Goal: Task Accomplishment & Management: Manage account settings

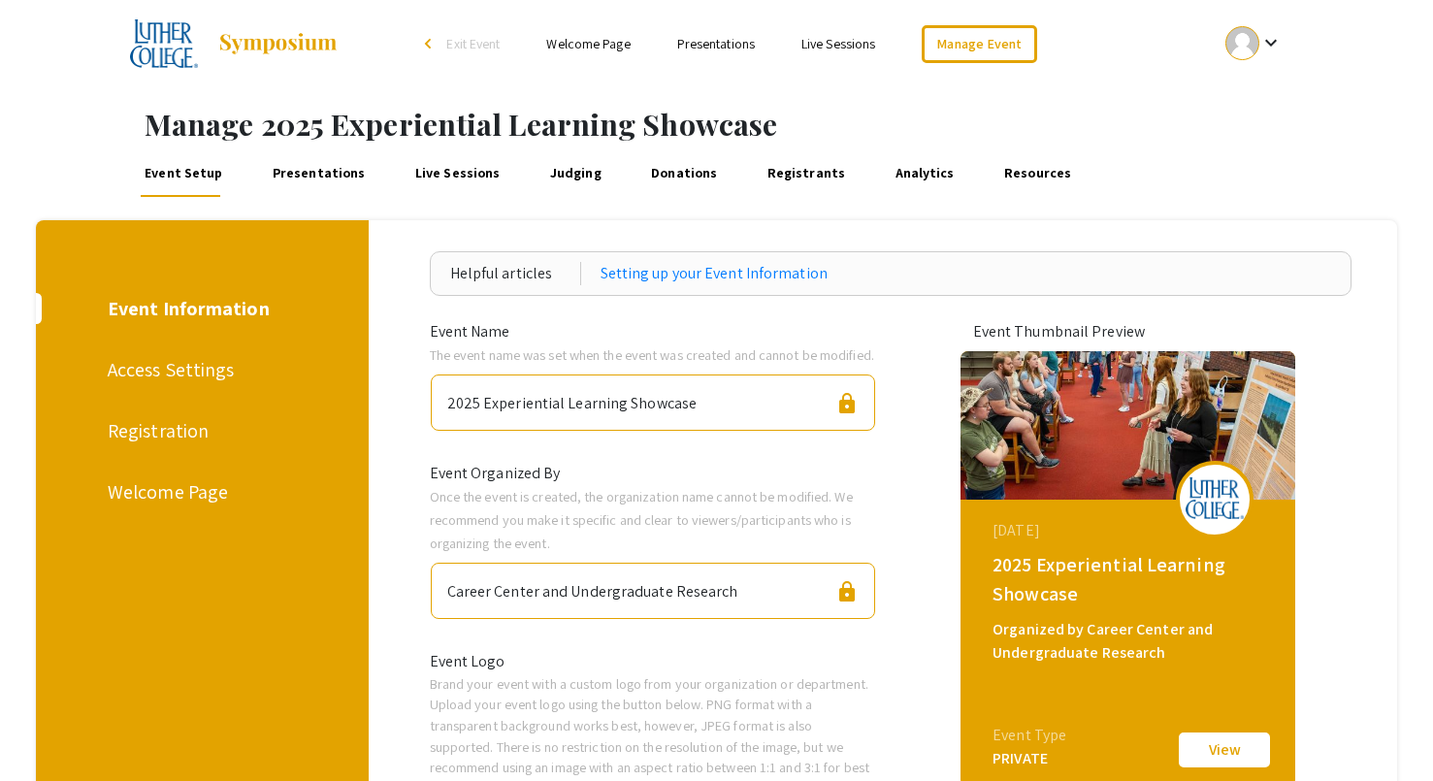
click at [325, 169] on link "Presentations" at bounding box center [319, 173] width 100 height 47
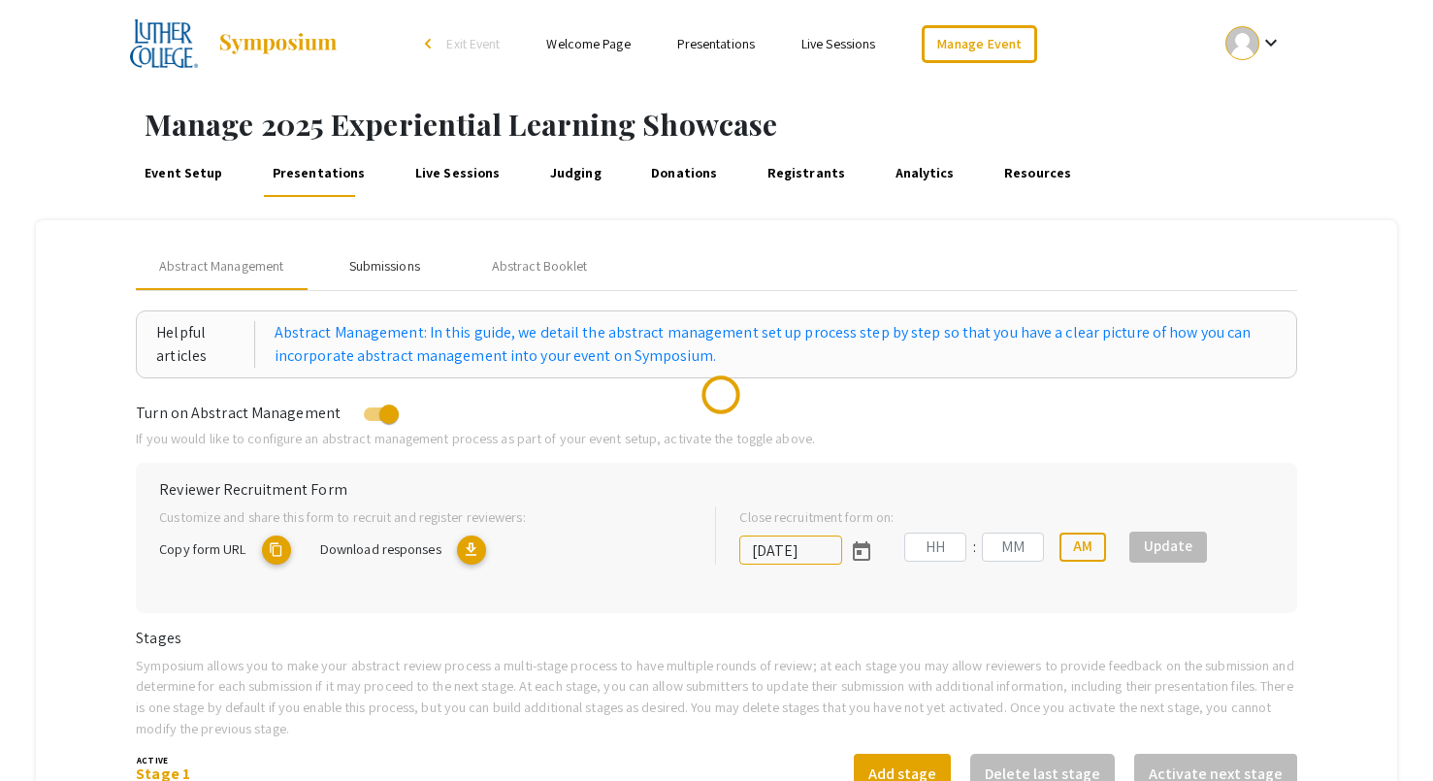
click at [388, 267] on div "Submissions" at bounding box center [384, 266] width 71 height 20
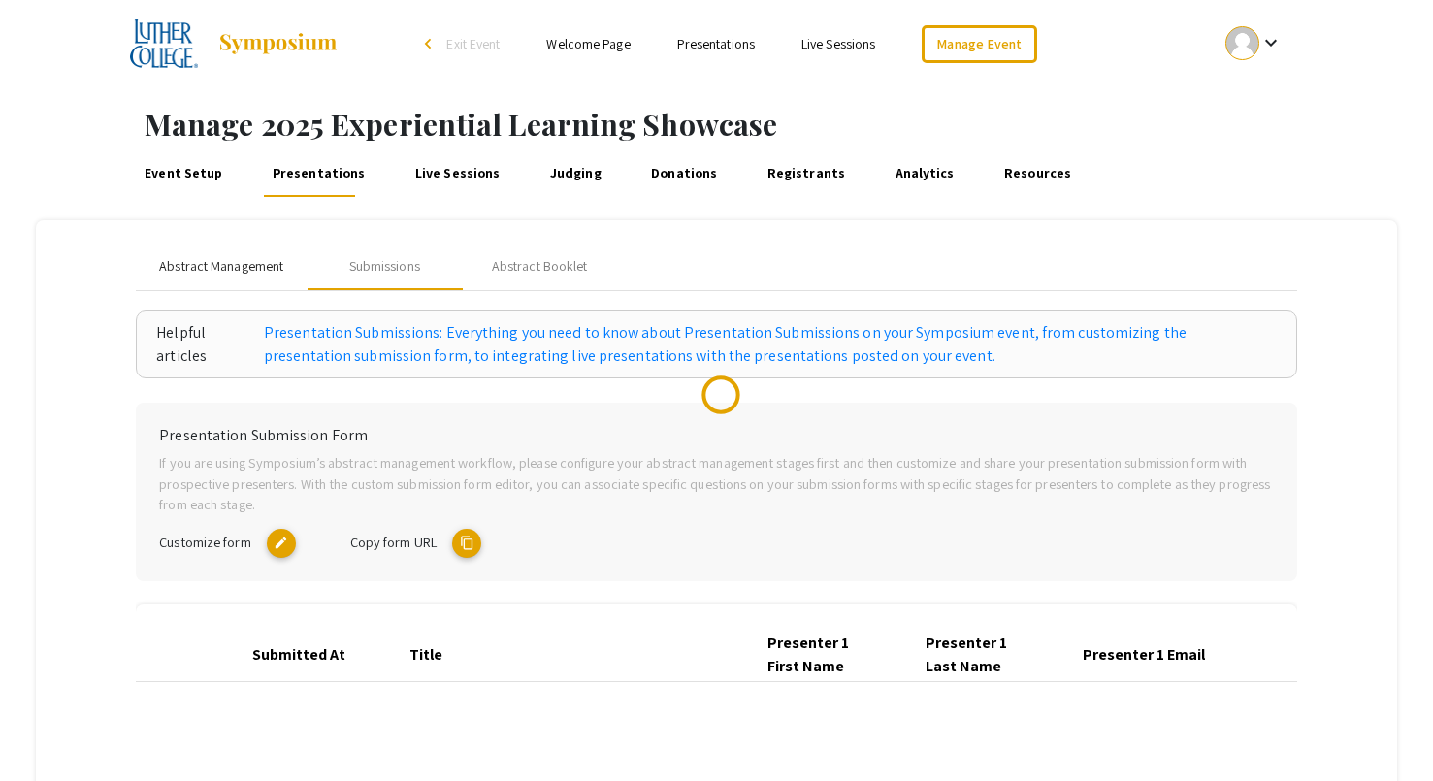
click at [249, 273] on span "Abstract Management" at bounding box center [221, 266] width 124 height 20
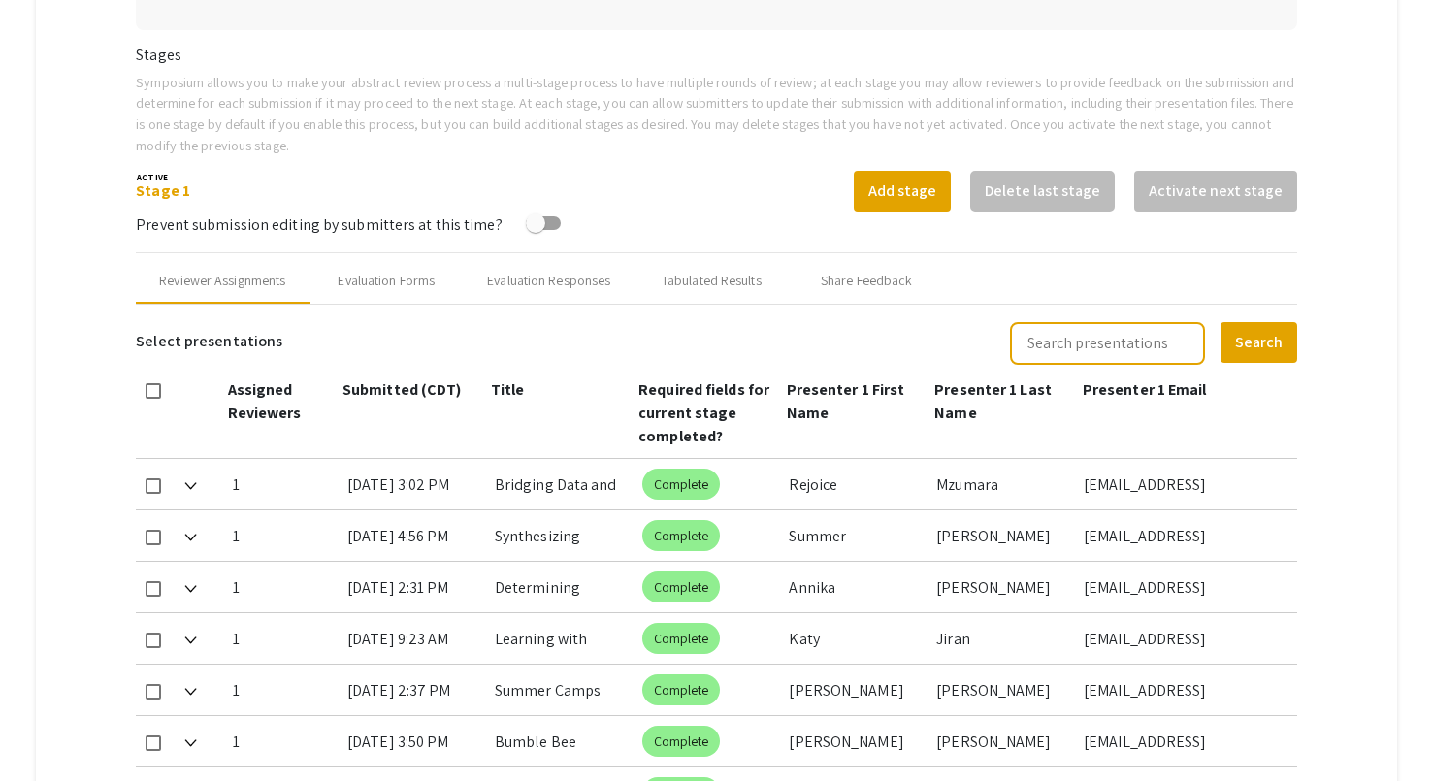
type input "[DATE]"
type input "11"
type input "59"
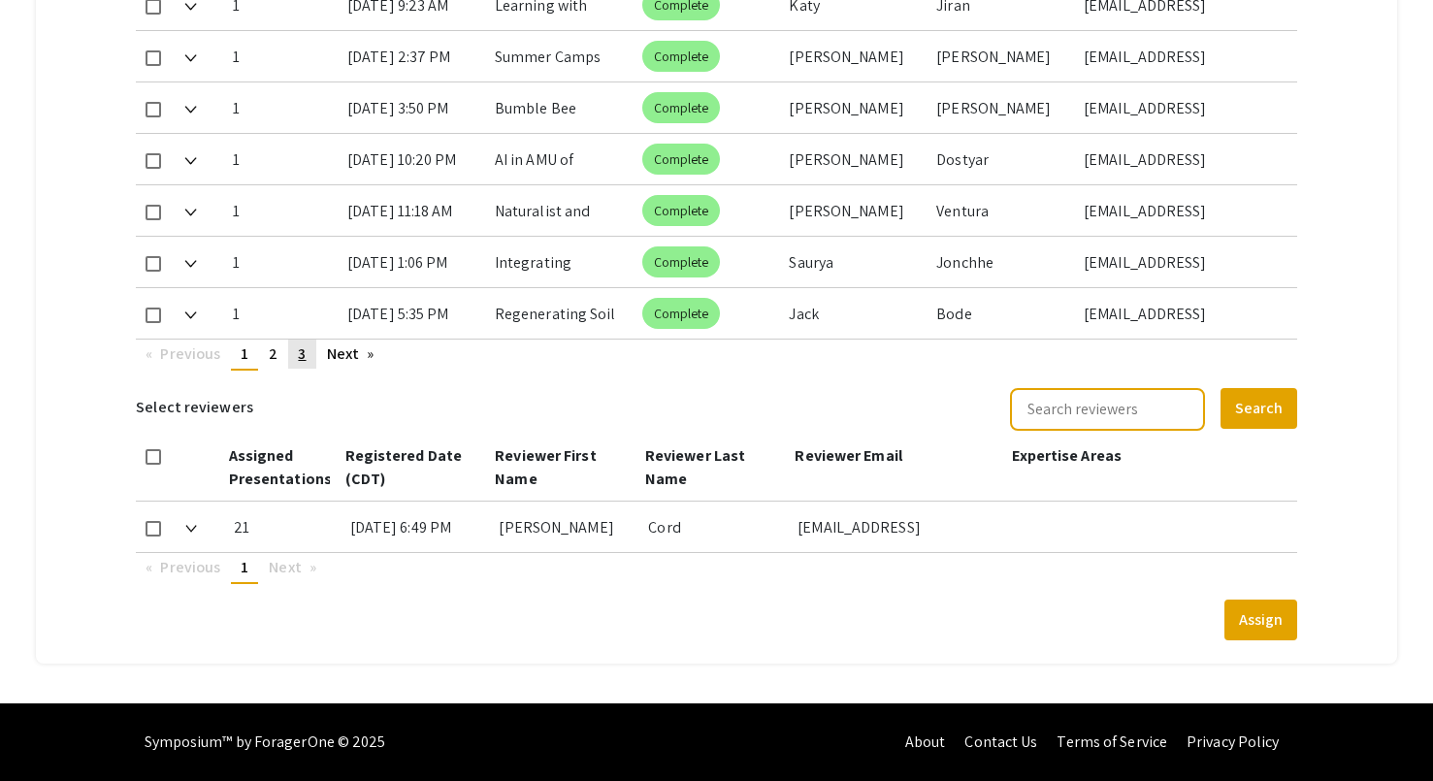
click at [307, 349] on link "page 3" at bounding box center [301, 354] width 27 height 29
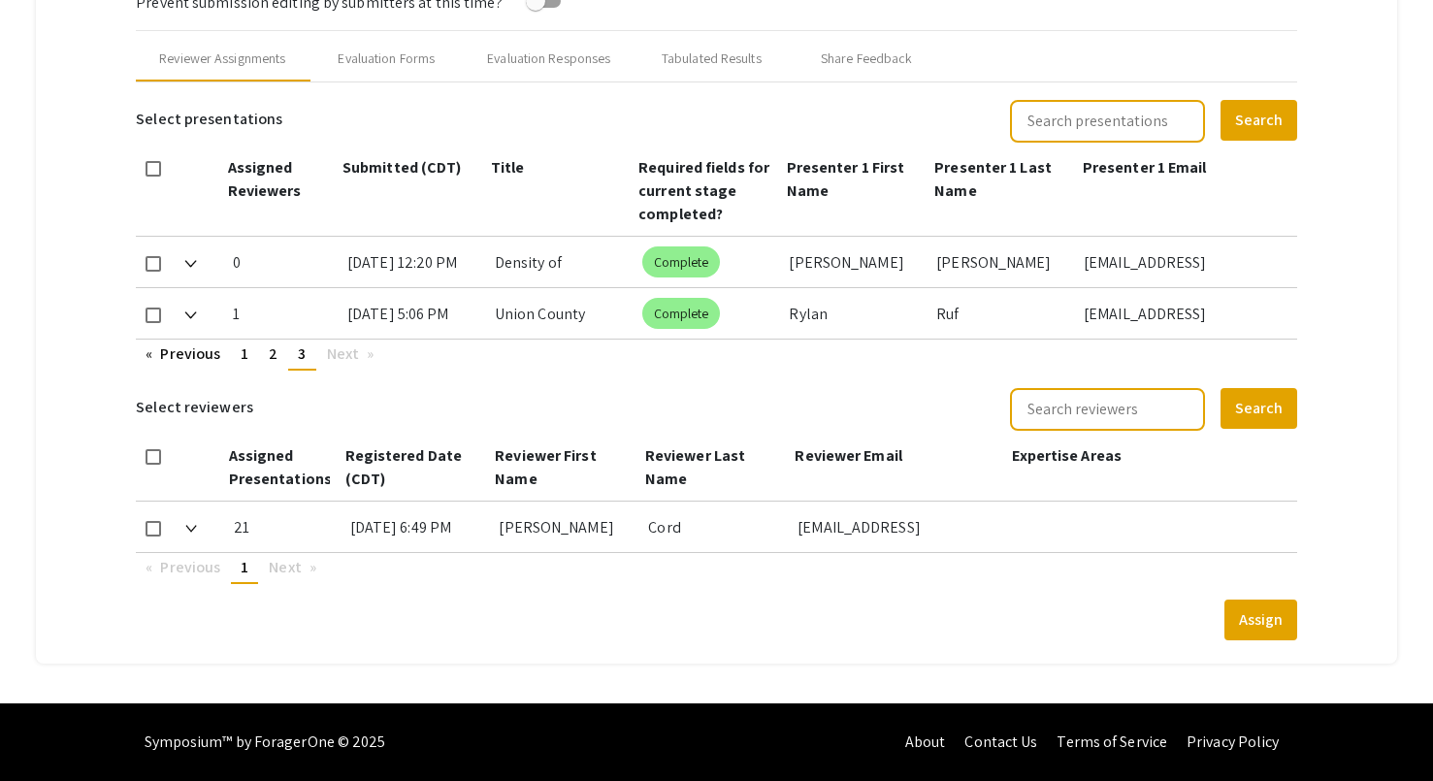
scroll to position [805, 0]
click at [270, 355] on span "2" at bounding box center [273, 354] width 9 height 20
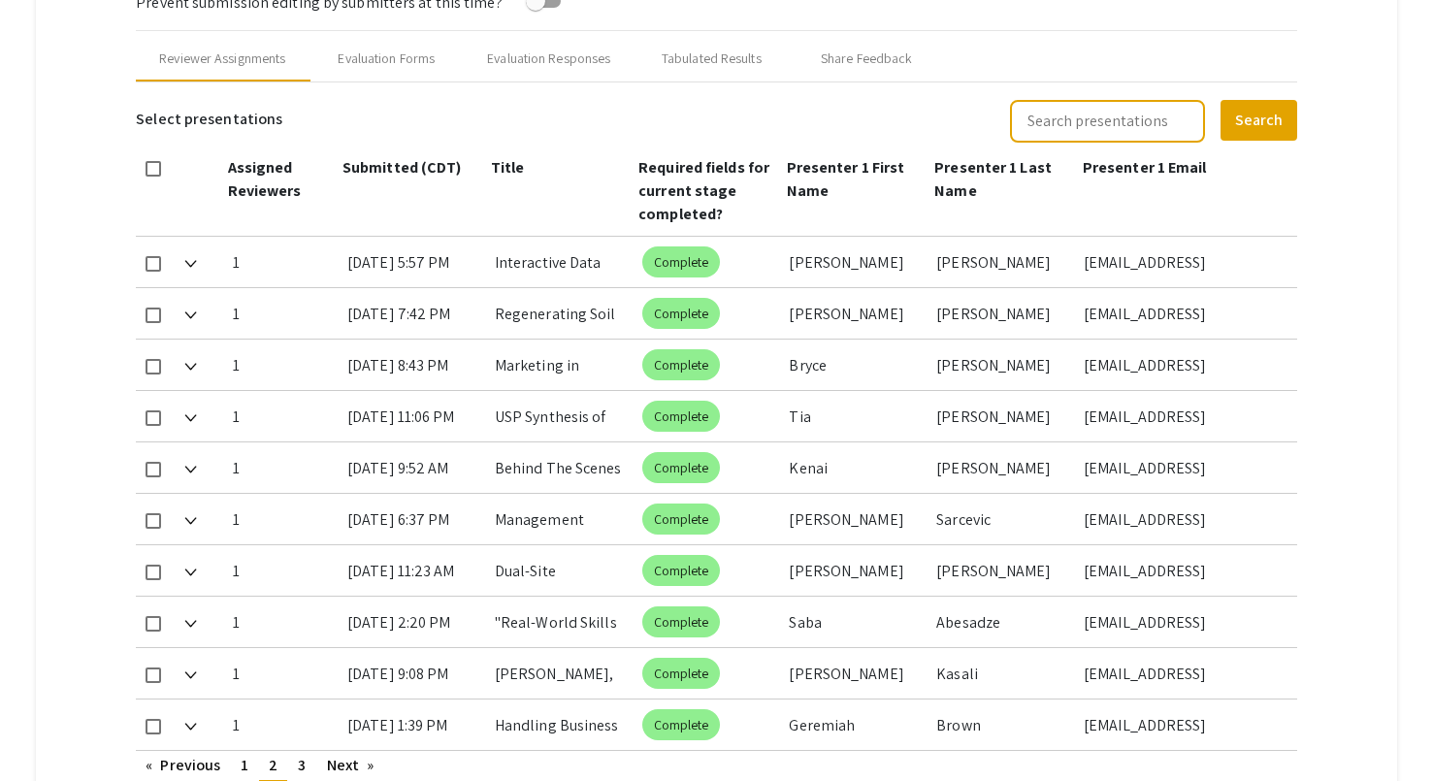
scroll to position [1217, 0]
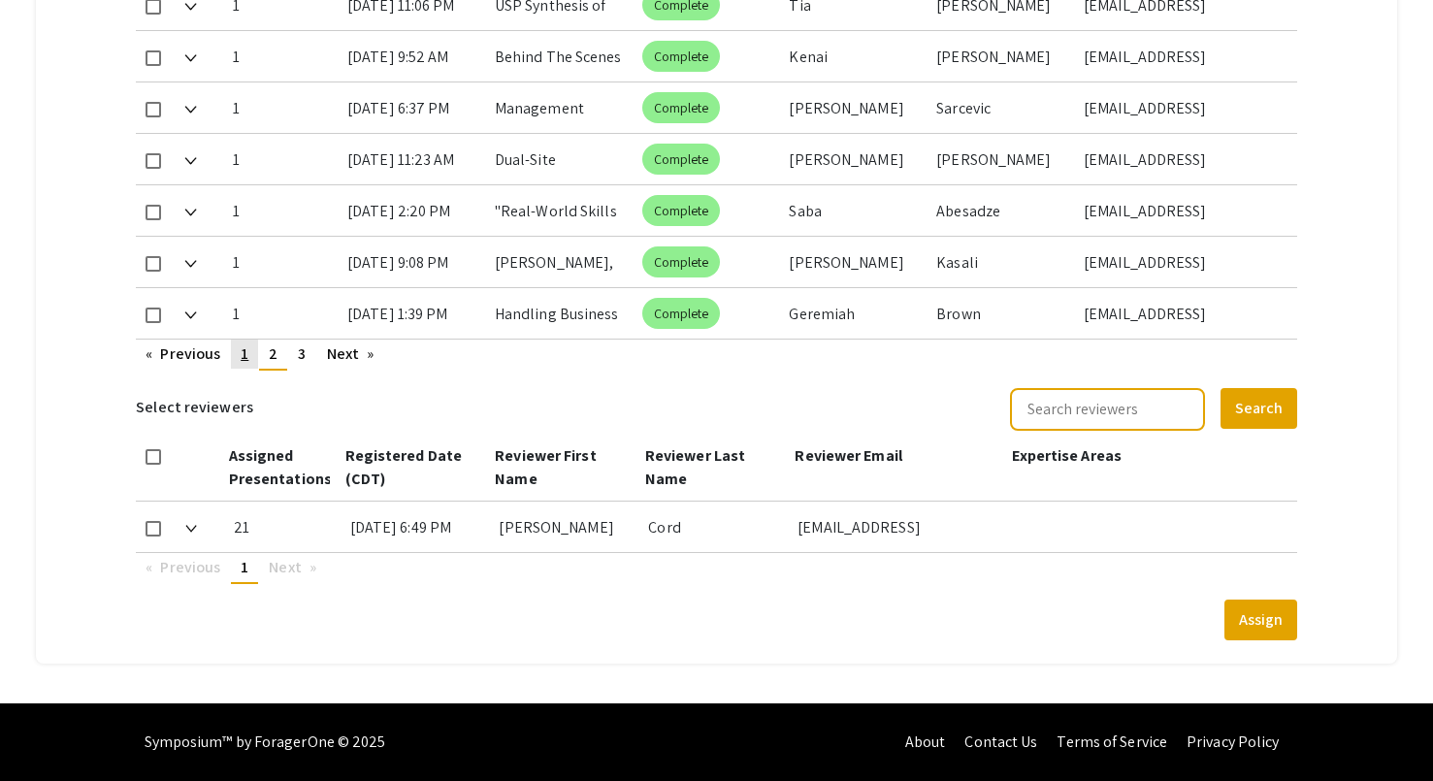
click at [250, 357] on link "page 1" at bounding box center [244, 354] width 27 height 29
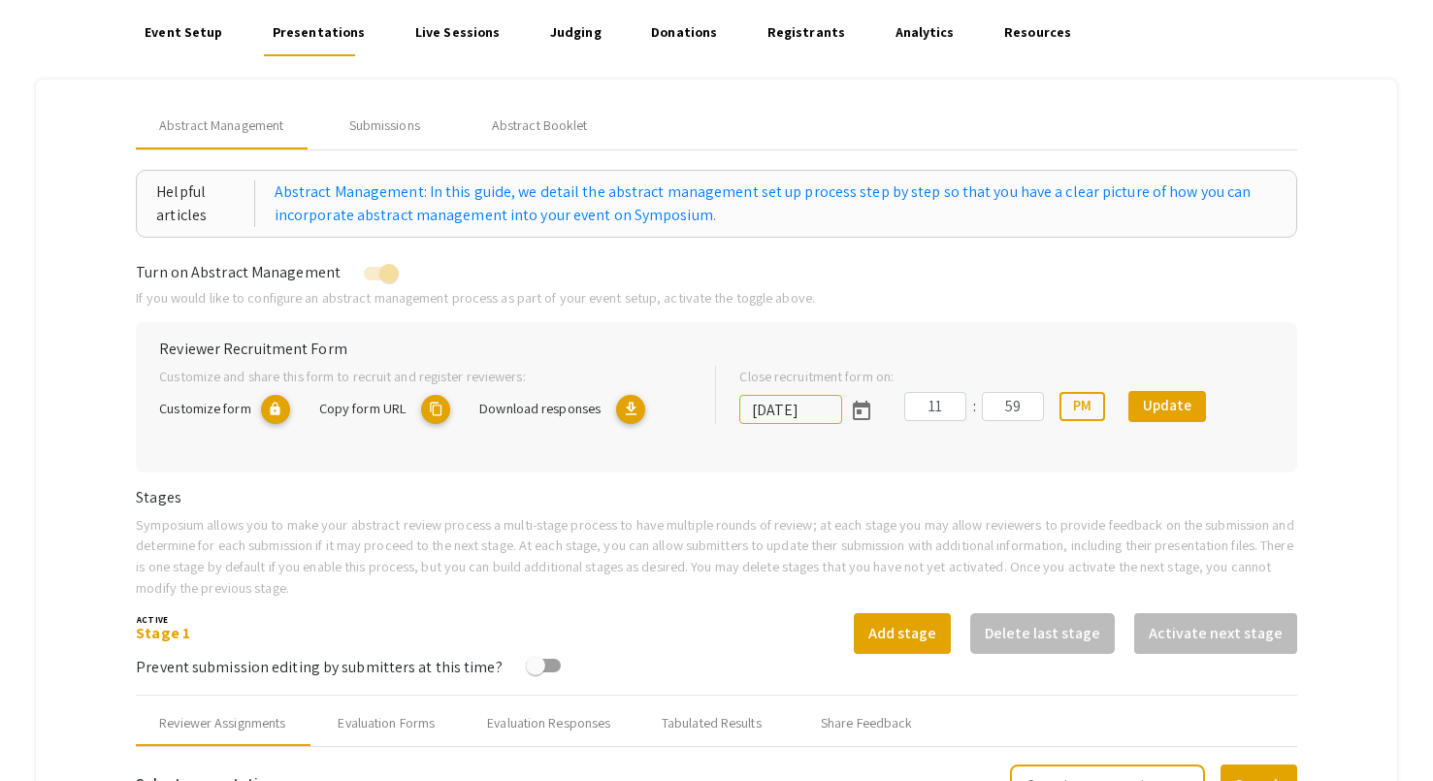
scroll to position [0, 0]
